Goal: Task Accomplishment & Management: Use online tool/utility

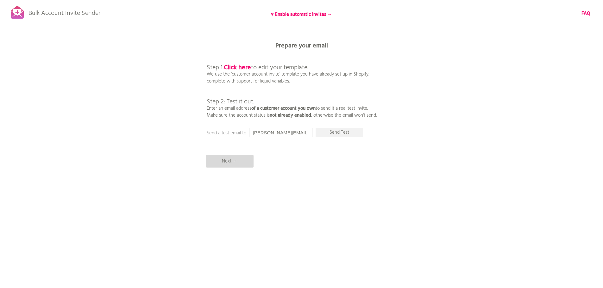
click at [216, 160] on p "Next →" at bounding box center [229, 161] width 47 height 13
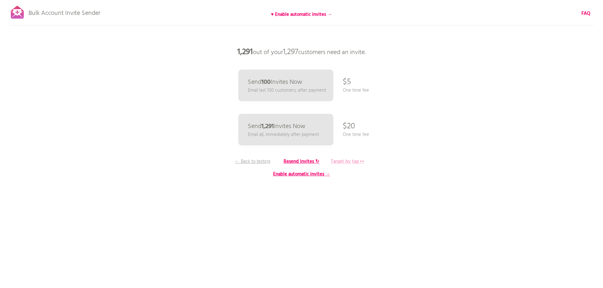
click at [343, 161] on b "Target by tag ↦" at bounding box center [347, 162] width 33 height 8
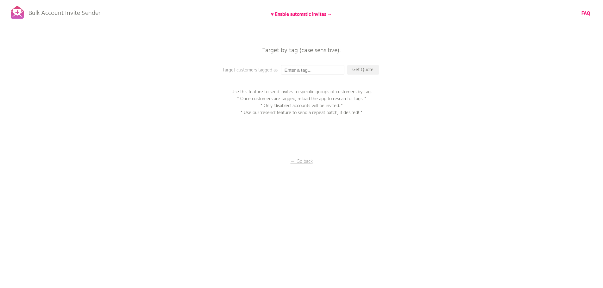
click at [311, 64] on div "Bulk Account Invite Sender ♥ Enable automatic invites → FAQ Synced all customer…" at bounding box center [301, 110] width 603 height 221
click at [312, 70] on input "text" at bounding box center [312, 69] width 63 height 9
type input "Credit Account"
click at [366, 72] on p "Get Quote" at bounding box center [363, 69] width 32 height 9
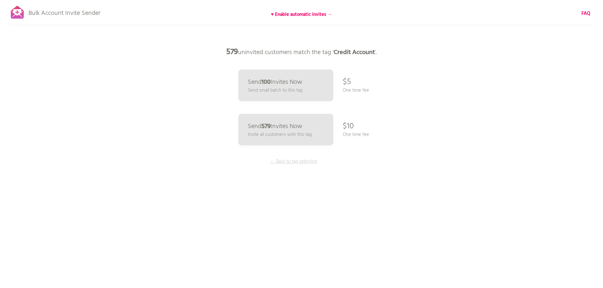
click at [293, 165] on p "← Back to tag selection" at bounding box center [293, 161] width 47 height 7
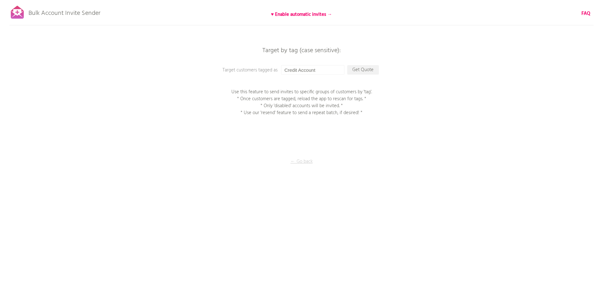
click at [298, 161] on p "← Go back" at bounding box center [301, 161] width 63 height 7
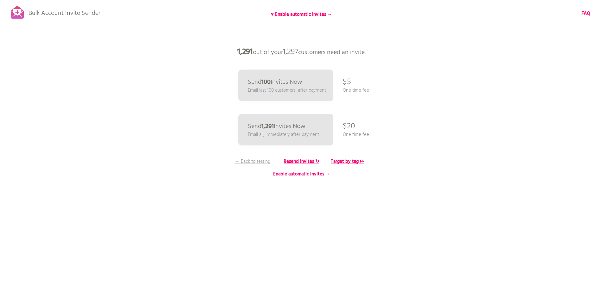
click at [16, 14] on div at bounding box center [17, 12] width 16 height 16
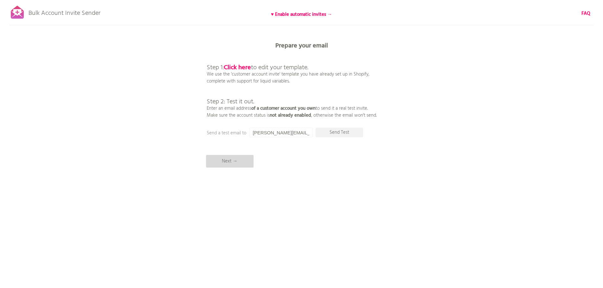
click at [233, 163] on p "Next →" at bounding box center [229, 161] width 47 height 13
